Goal: Information Seeking & Learning: Find specific page/section

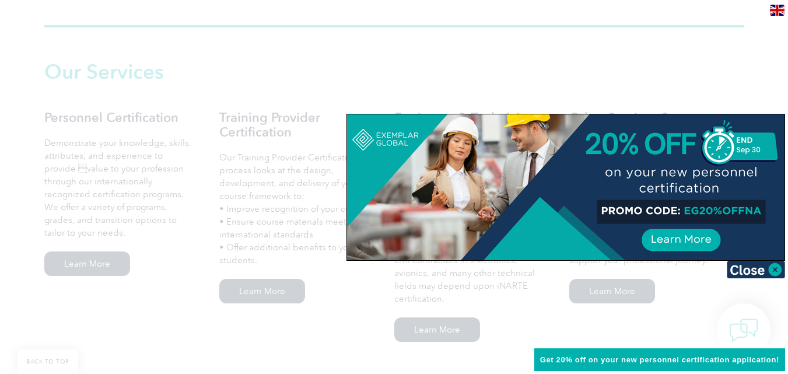
scroll to position [781, 0]
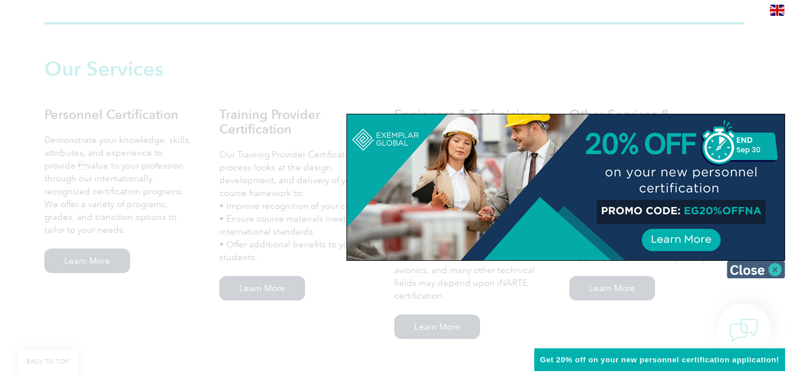
click at [779, 269] on img at bounding box center [755, 269] width 58 height 17
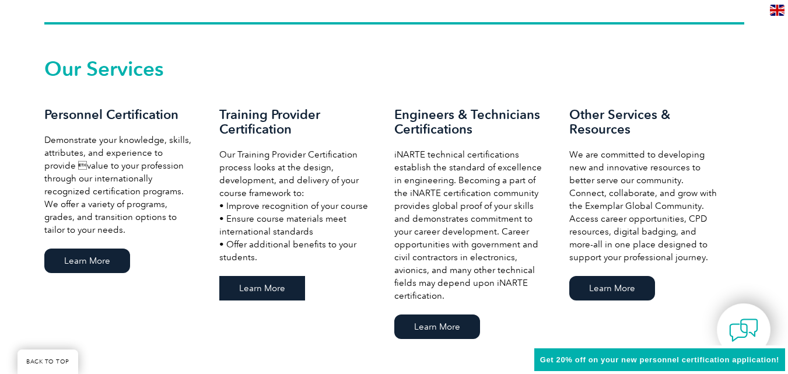
click at [267, 282] on link "Learn More" at bounding box center [262, 288] width 86 height 24
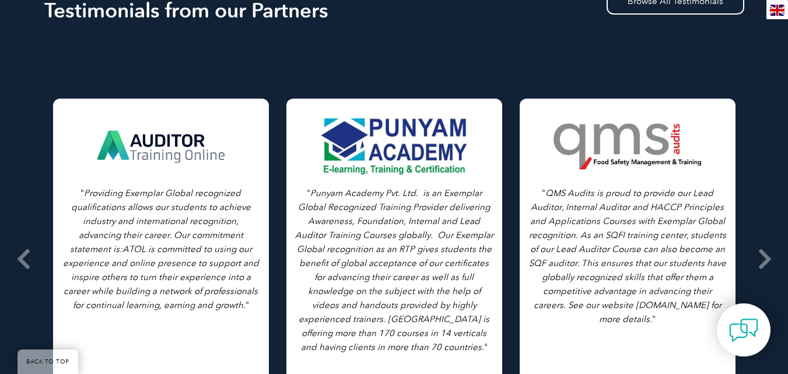
scroll to position [1844, 0]
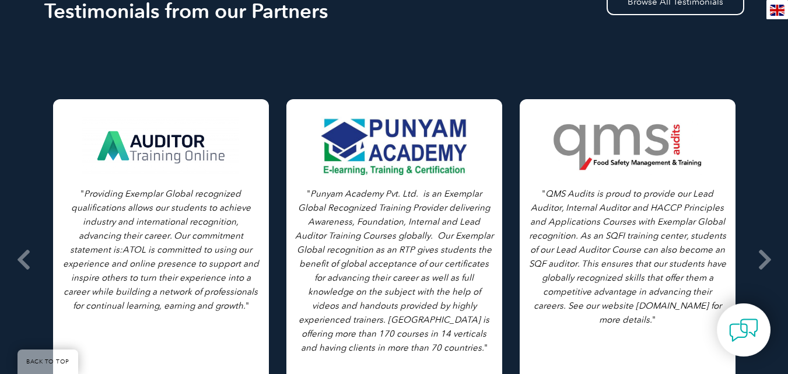
click at [614, 117] on div at bounding box center [627, 146] width 159 height 58
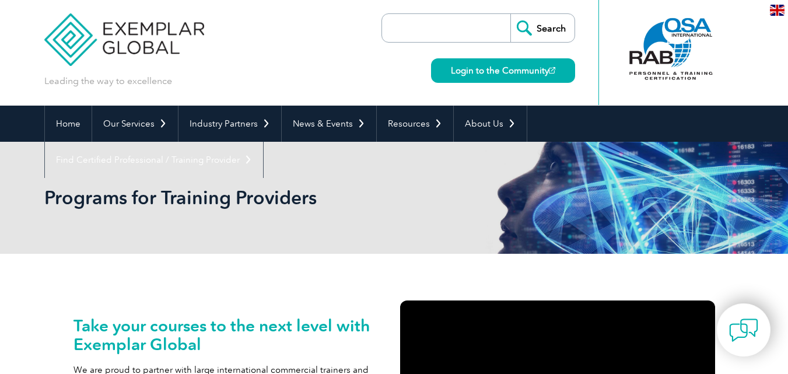
scroll to position [3, 0]
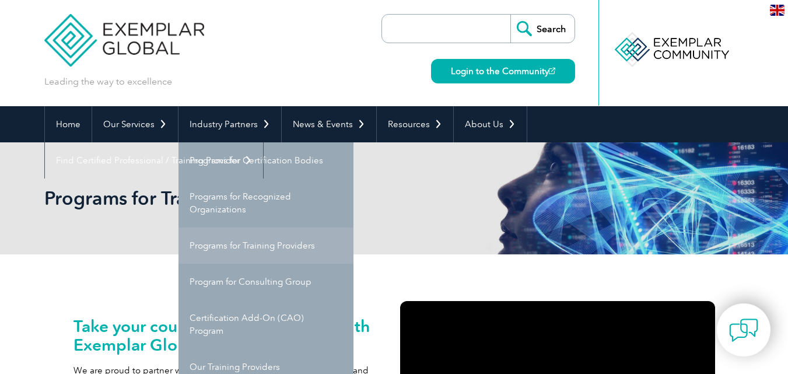
click at [263, 240] on link "Programs for Training Providers" at bounding box center [265, 245] width 175 height 36
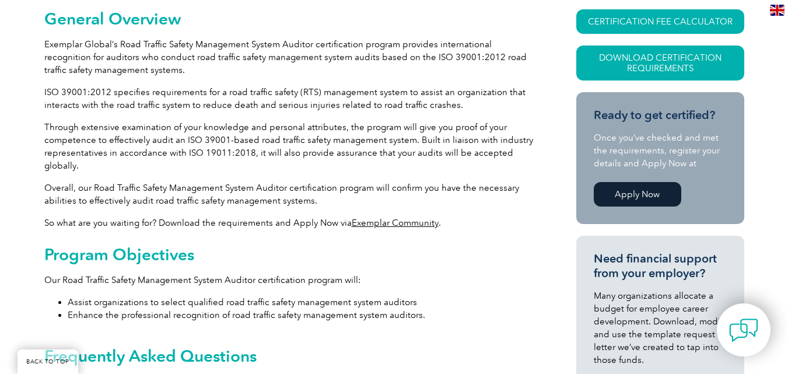
scroll to position [311, 0]
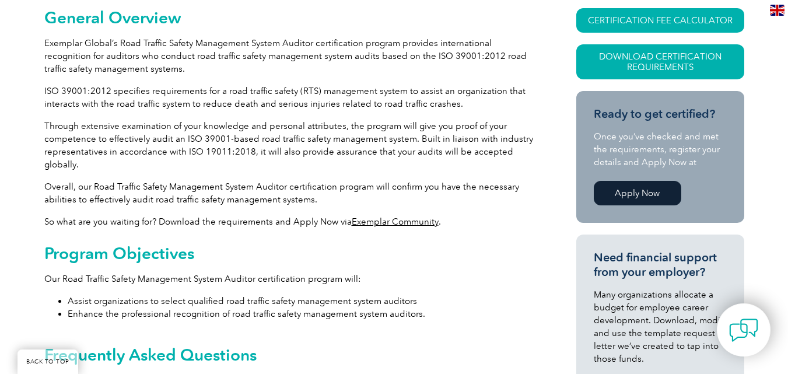
click at [45, 46] on p "Exemplar Global’s Road Traffic Safety Management System Auditor certification p…" at bounding box center [289, 56] width 490 height 38
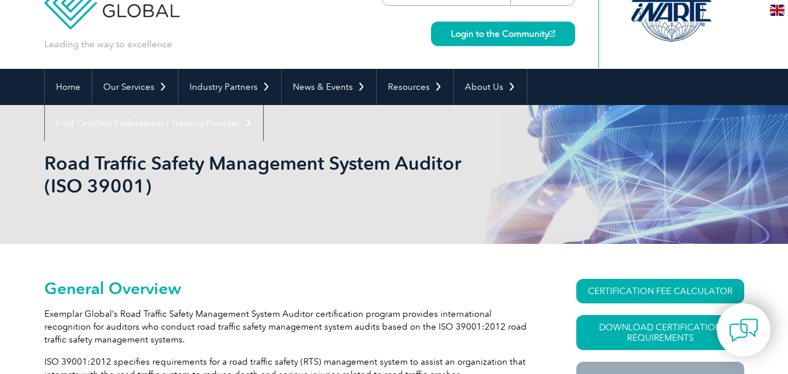
scroll to position [0, 0]
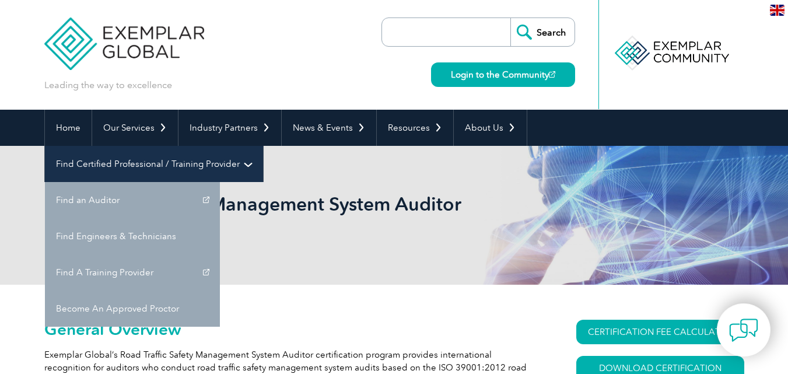
click at [263, 146] on link "Find Certified Professional / Training Provider" at bounding box center [154, 164] width 218 height 36
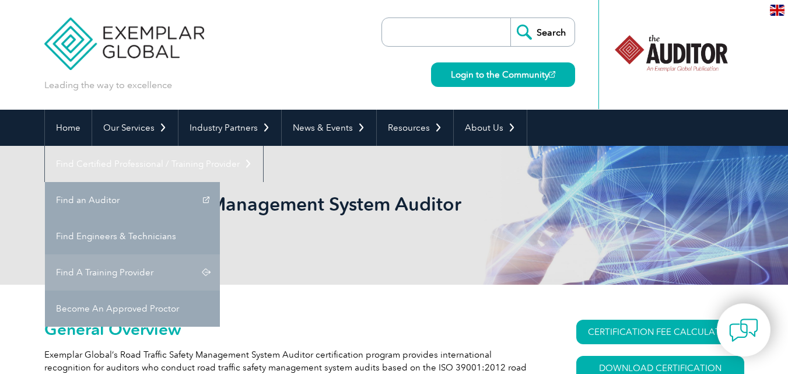
click at [220, 254] on link "Find A Training Provider" at bounding box center [132, 272] width 175 height 36
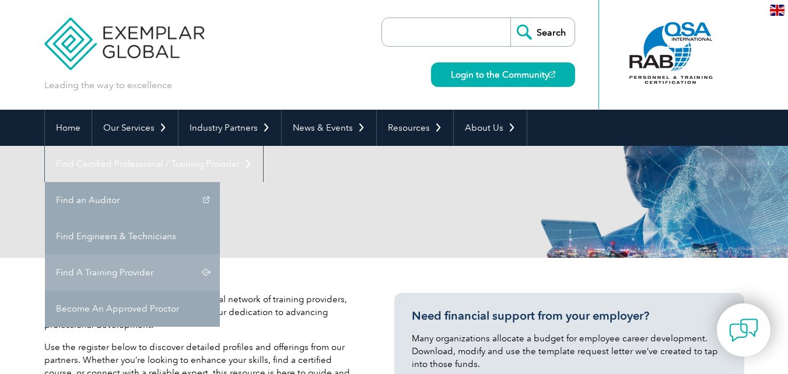
click at [220, 254] on link "Find A Training Provider" at bounding box center [132, 272] width 175 height 36
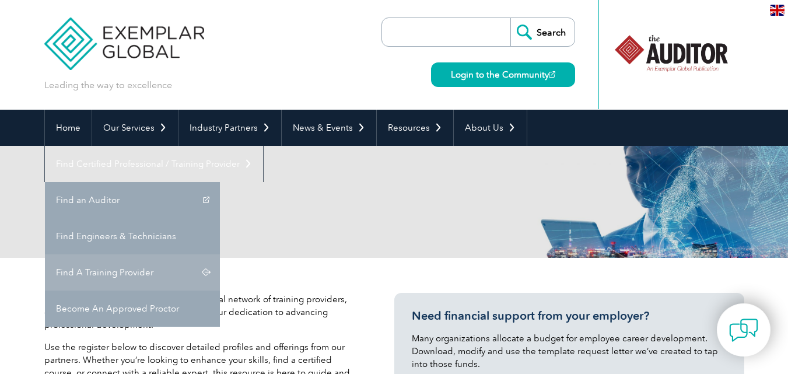
click at [220, 254] on link "Find A Training Provider" at bounding box center [132, 272] width 175 height 36
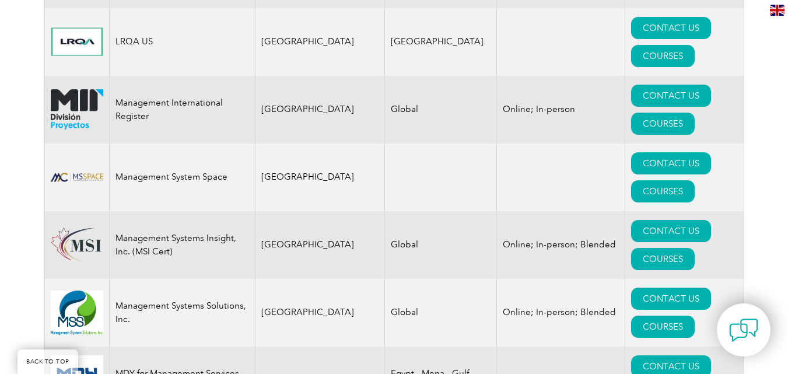
scroll to position [10942, 0]
